Goal: Information Seeking & Learning: Learn about a topic

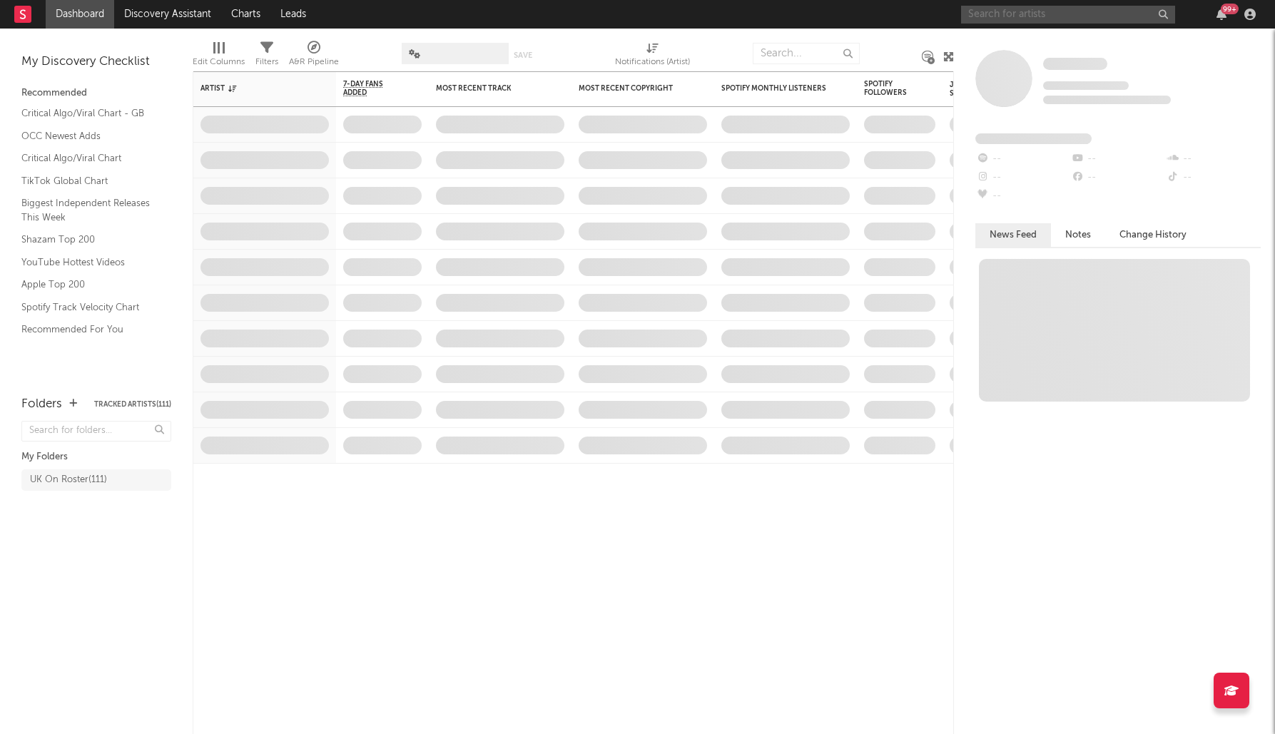
click at [1004, 21] on input "text" at bounding box center [1068, 15] width 214 height 18
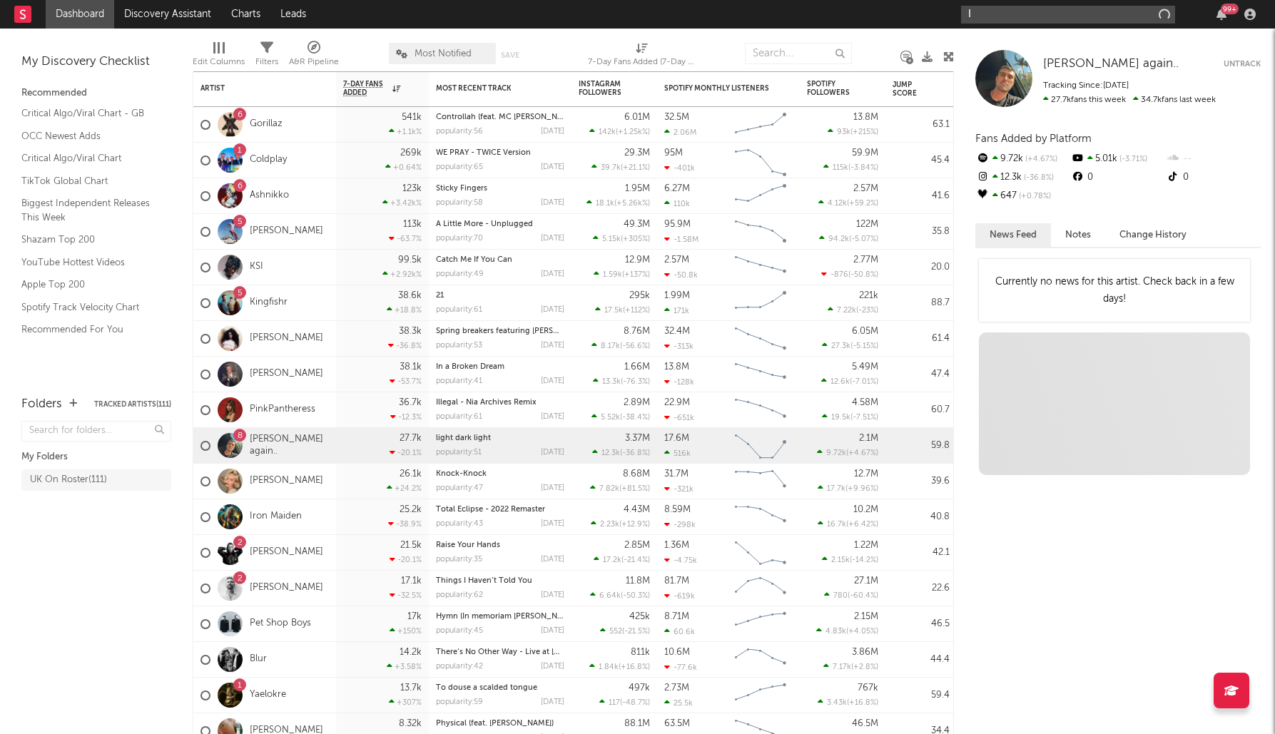
type input "I"
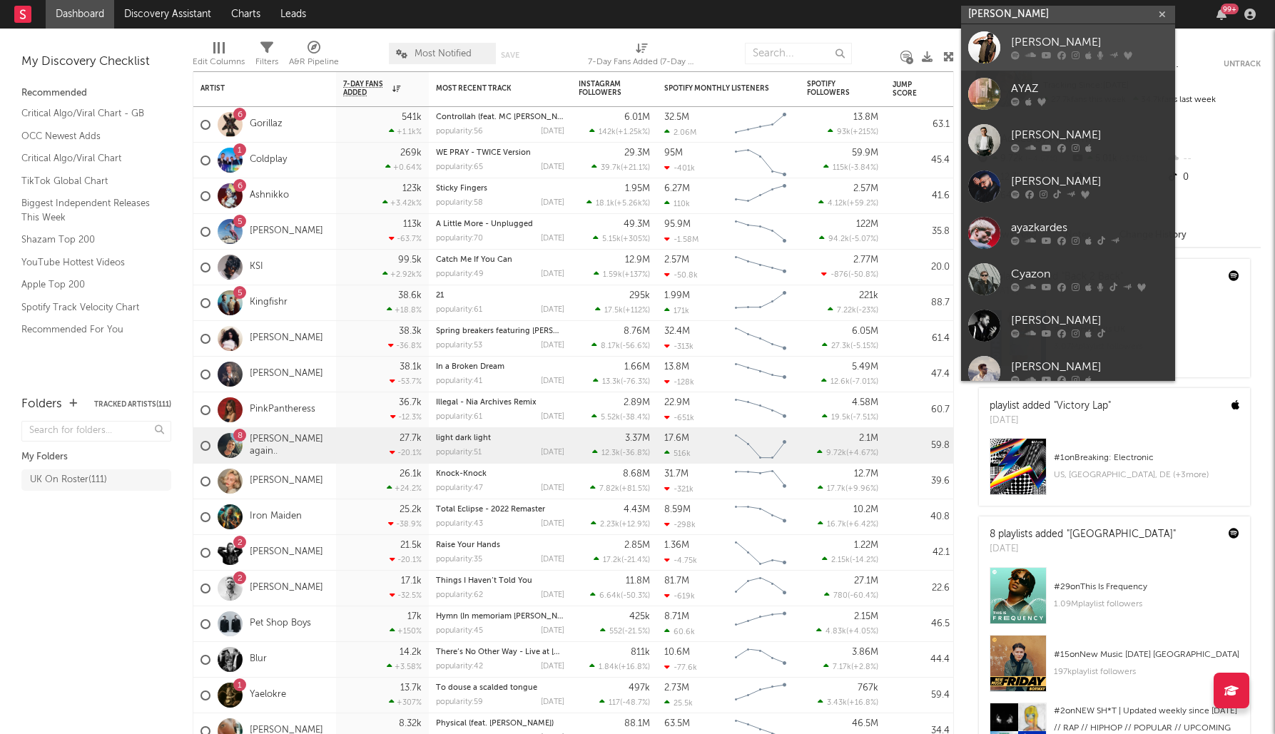
type input "[PERSON_NAME]"
click at [1056, 42] on div "[PERSON_NAME]" at bounding box center [1089, 42] width 157 height 17
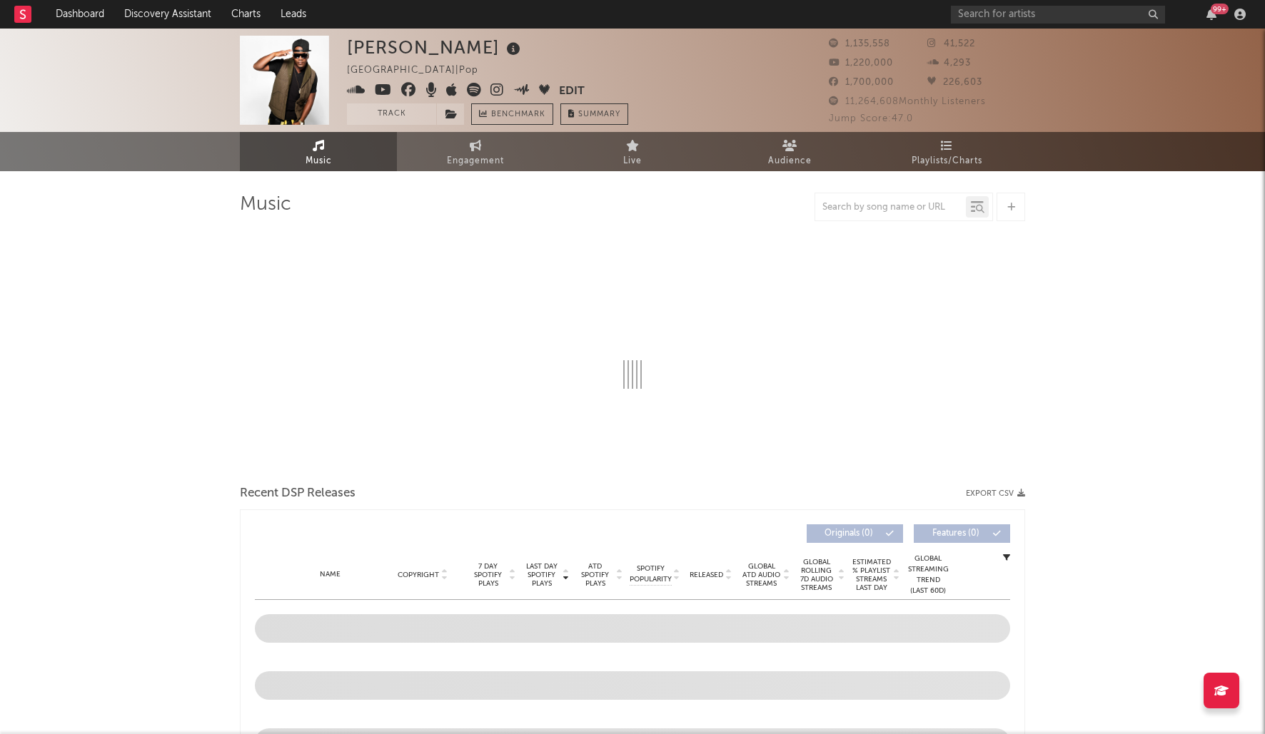
select select "6m"
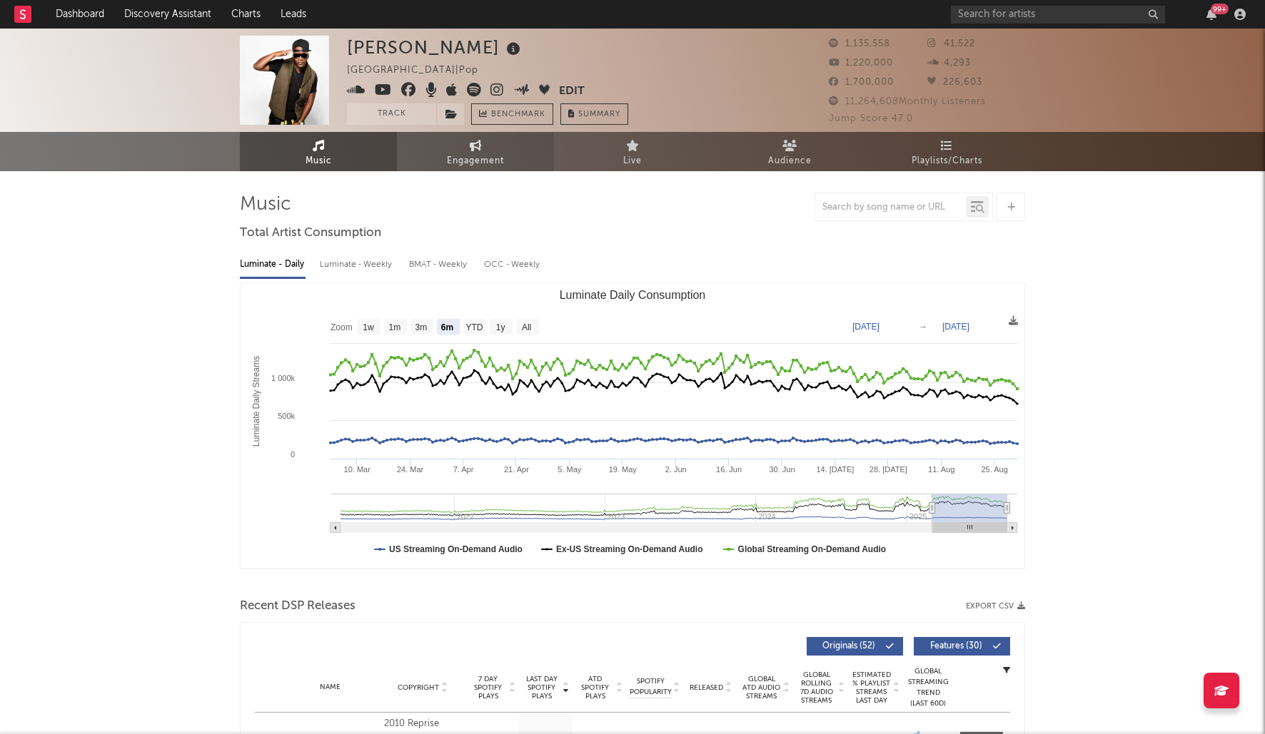
click at [478, 156] on span "Engagement" at bounding box center [475, 161] width 57 height 17
select select "1w"
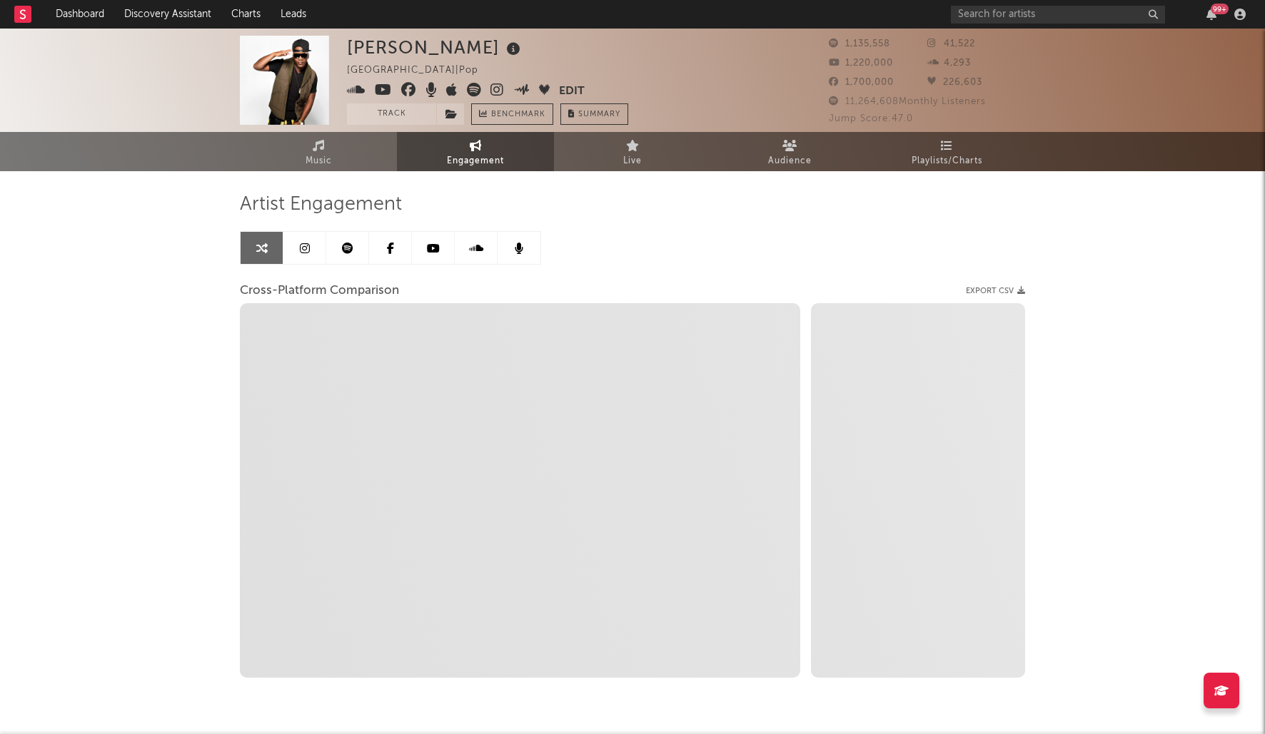
select select "1m"
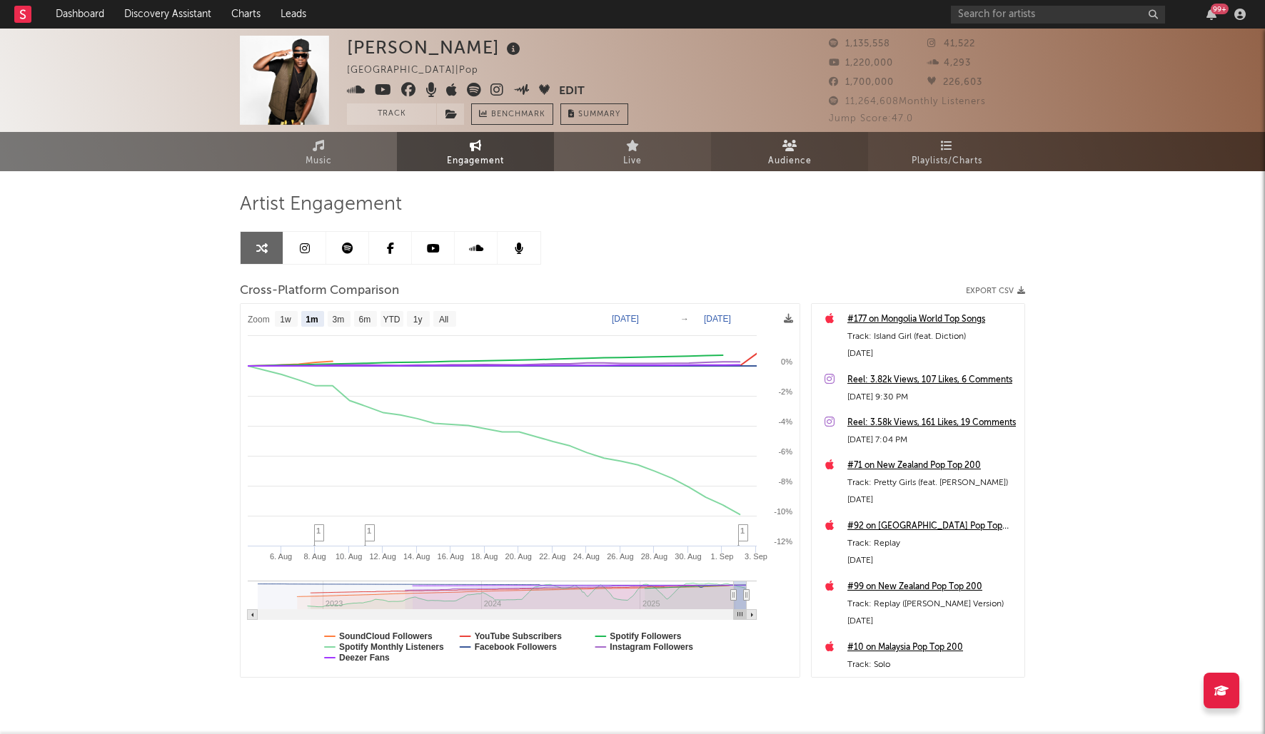
click at [759, 163] on link "Audience" at bounding box center [789, 151] width 157 height 39
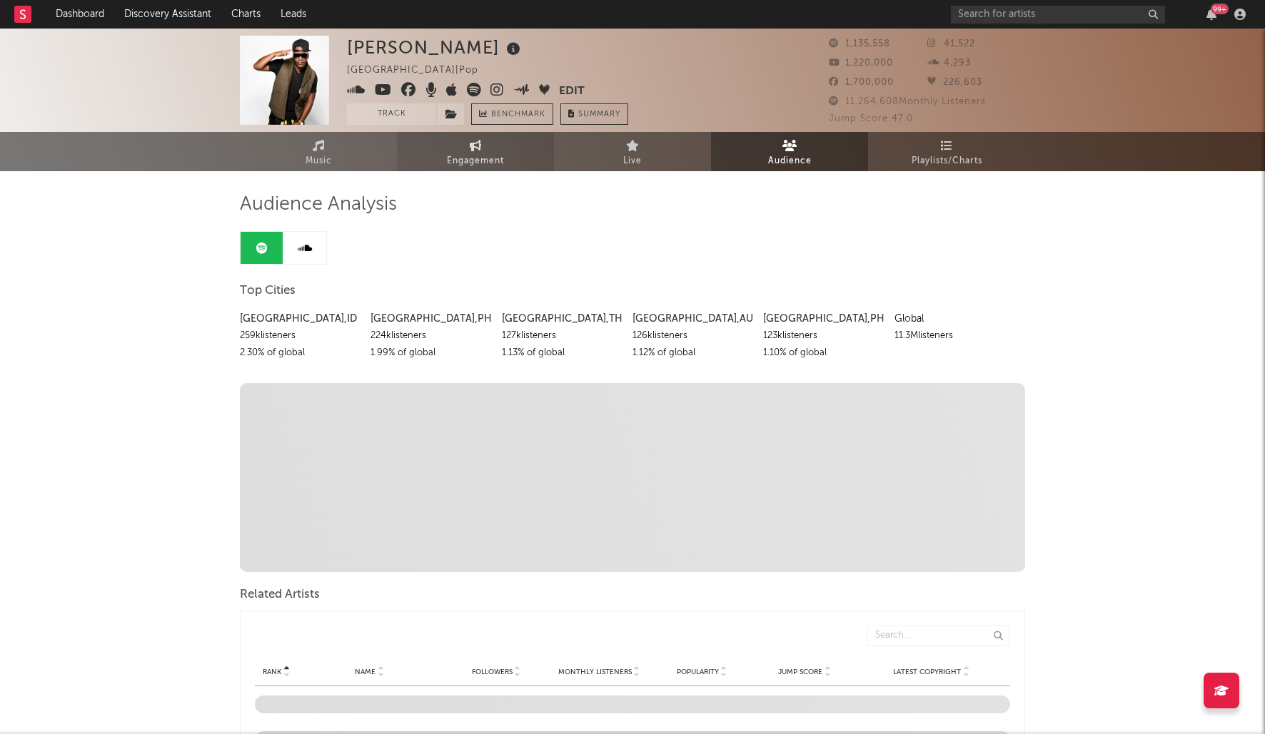
click at [467, 161] on span "Engagement" at bounding box center [475, 161] width 57 height 17
select select "1w"
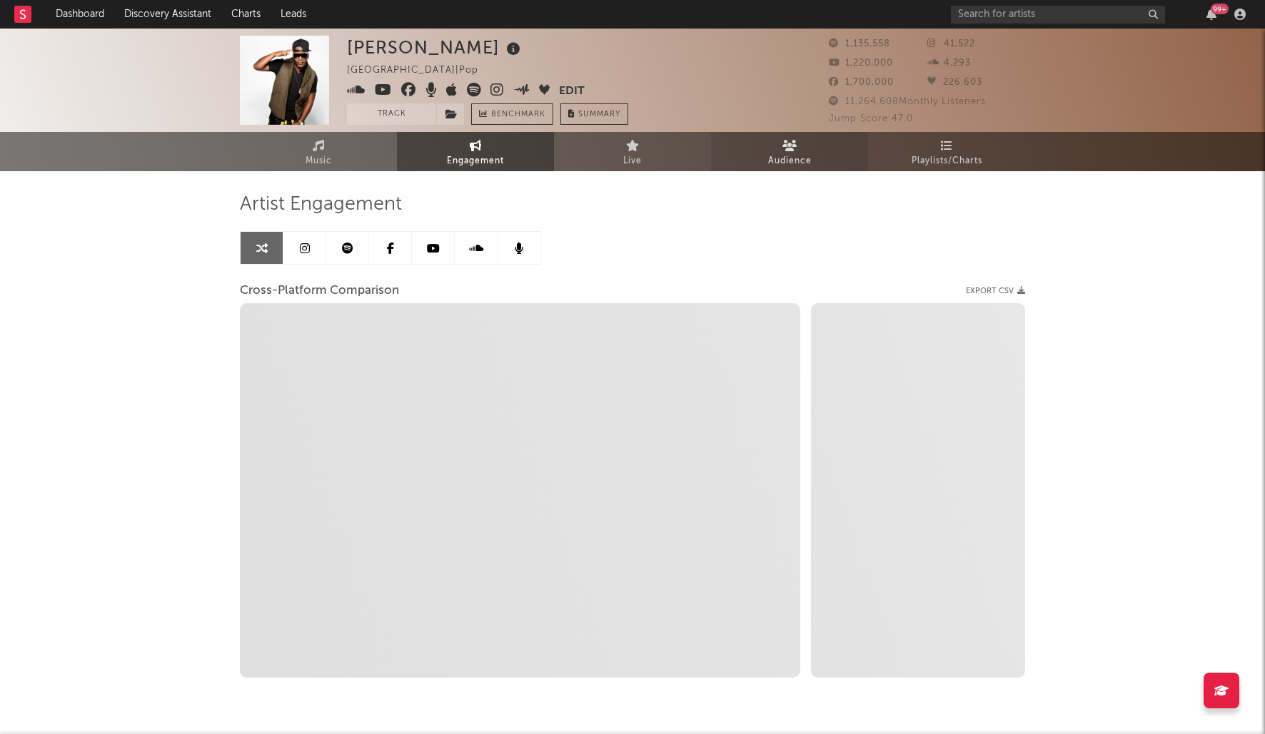
click at [788, 147] on icon at bounding box center [789, 145] width 15 height 11
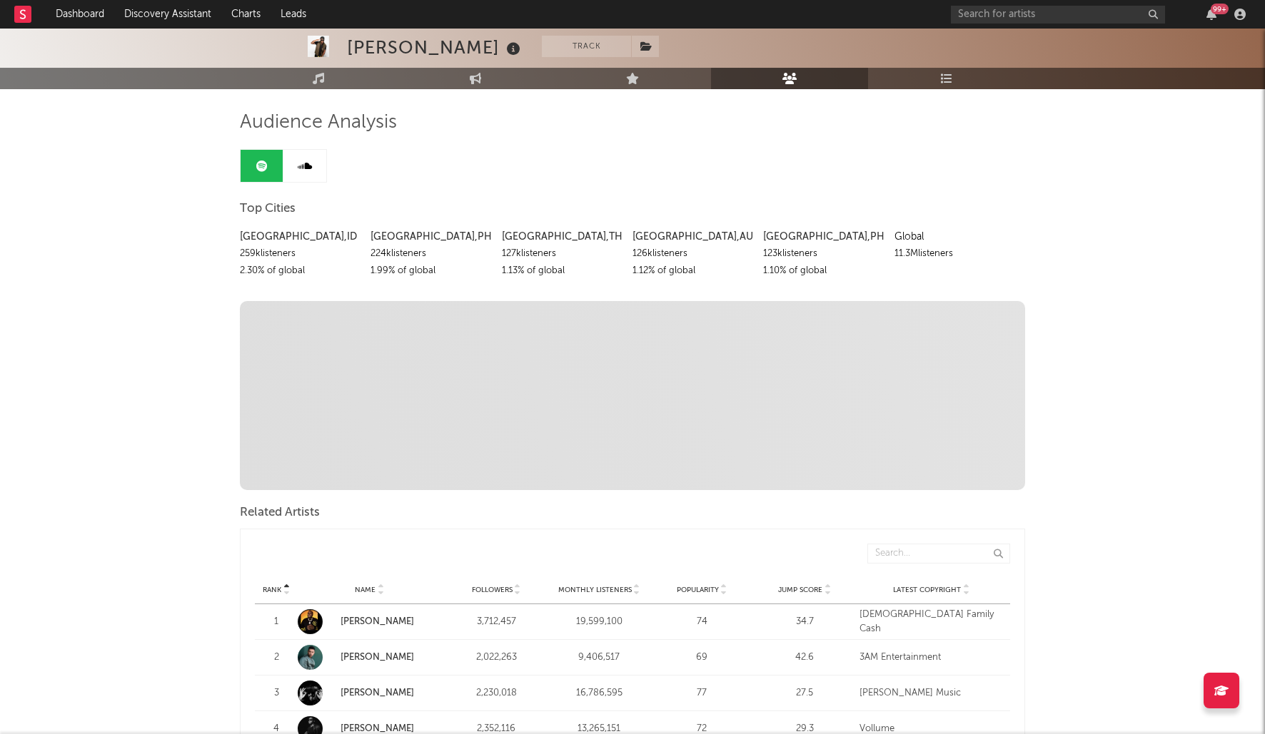
scroll to position [87, 0]
